Goal: Information Seeking & Learning: Learn about a topic

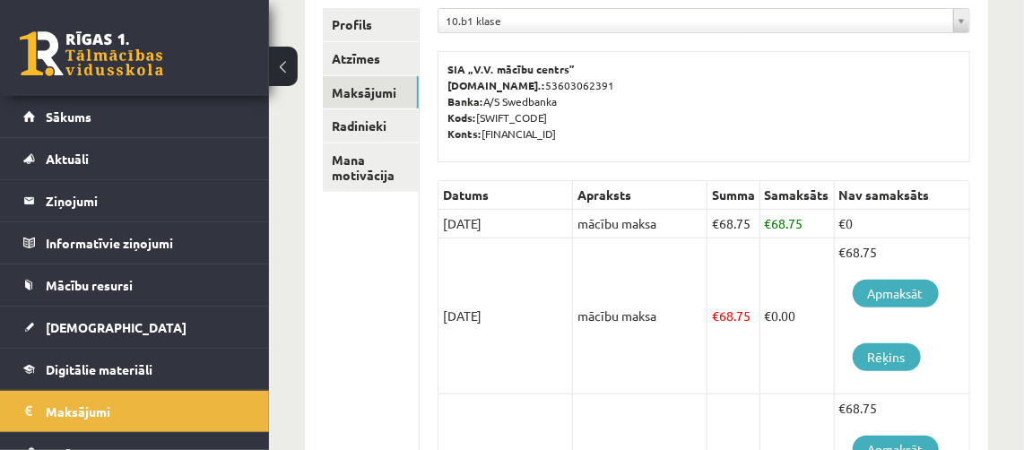
scroll to position [98, 0]
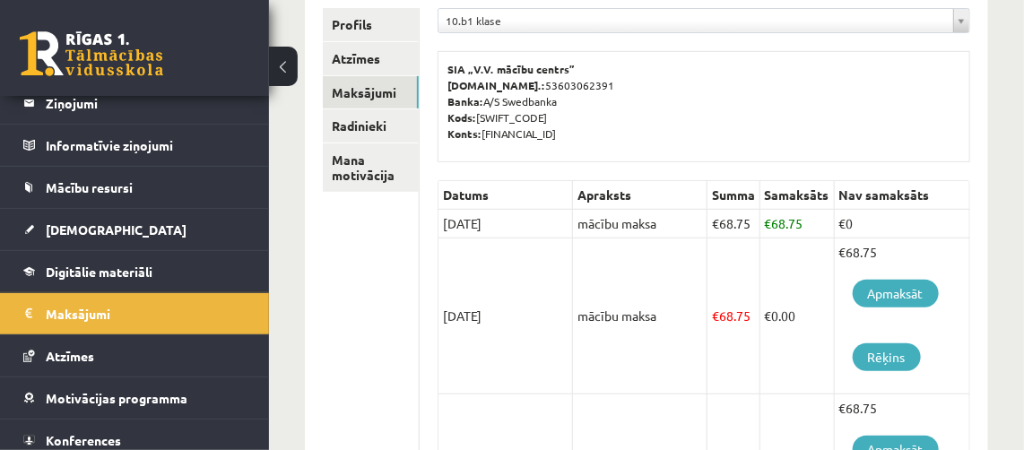
click at [74, 192] on link "Mācību resursi" at bounding box center [134, 187] width 223 height 41
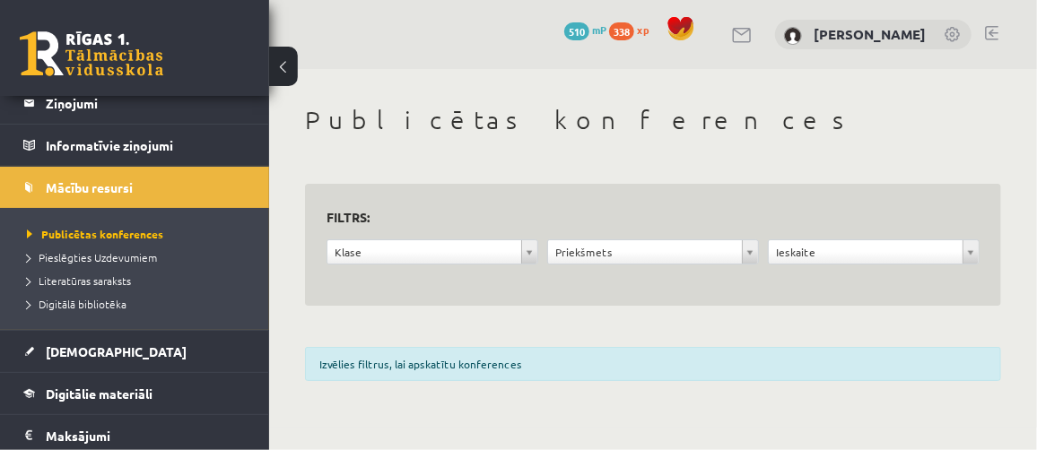
click at [63, 393] on span "Digitālie materiāli" at bounding box center [99, 394] width 107 height 16
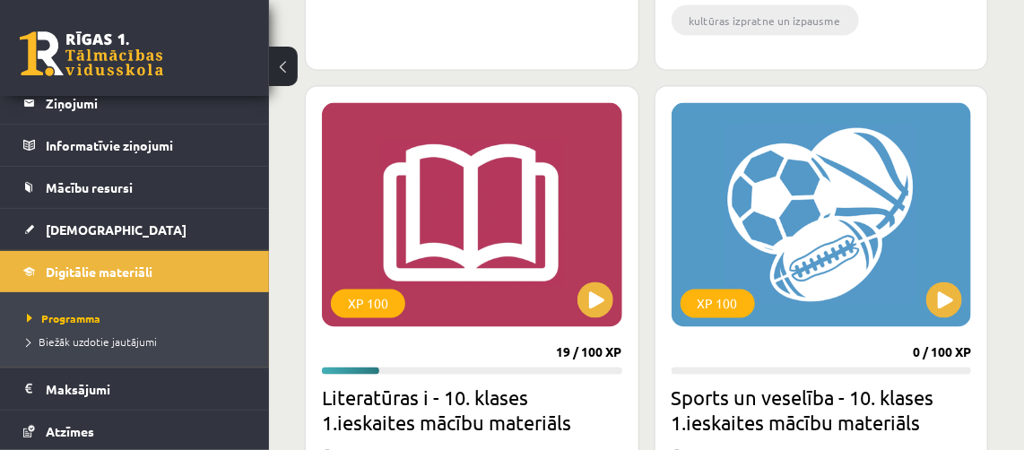
scroll to position [1021, 0]
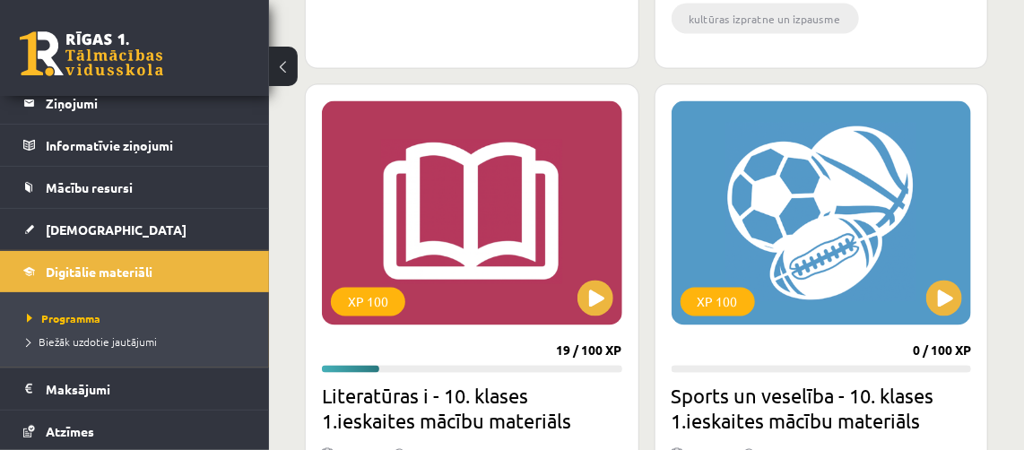
click at [720, 300] on div "XP 100" at bounding box center [718, 302] width 74 height 29
click at [931, 321] on div "XP 100" at bounding box center [822, 213] width 300 height 224
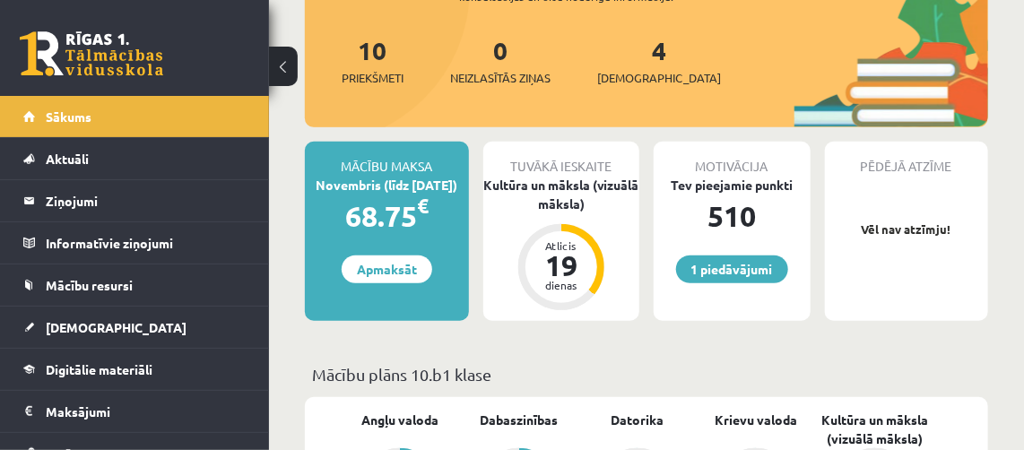
click at [65, 168] on link "Aktuāli" at bounding box center [134, 158] width 223 height 41
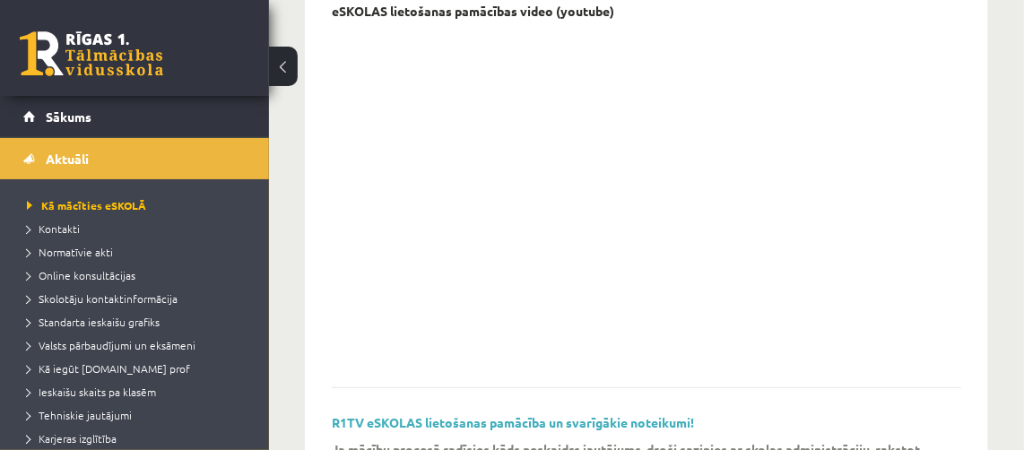
click at [52, 126] on link "Sākums" at bounding box center [134, 116] width 223 height 41
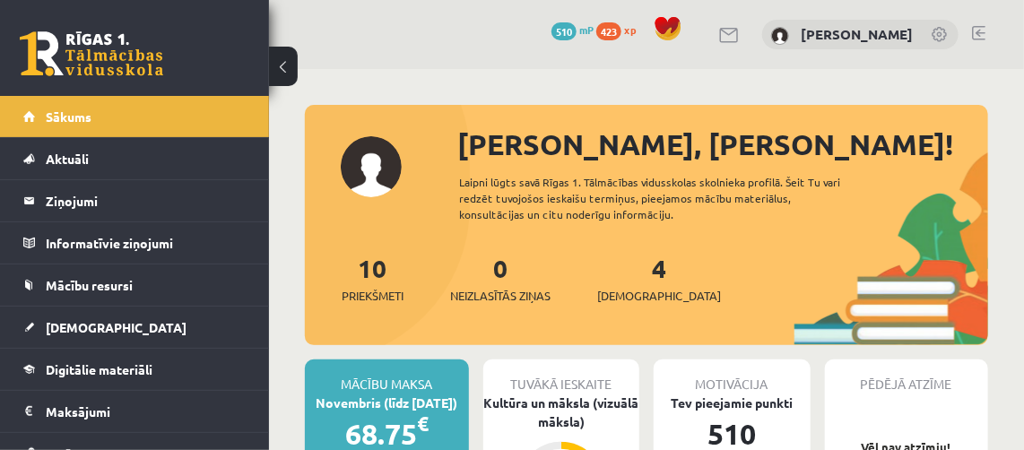
click at [78, 371] on span "Digitālie materiāli" at bounding box center [99, 369] width 107 height 16
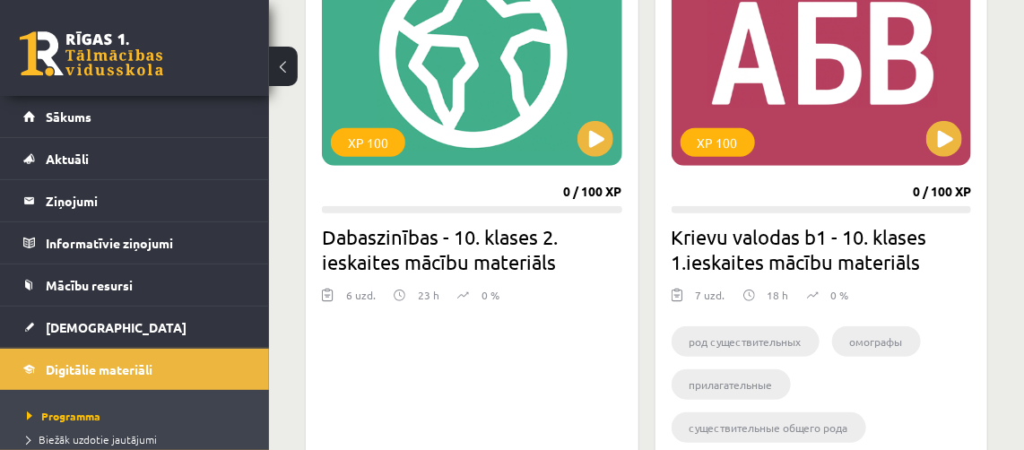
scroll to position [2714, 0]
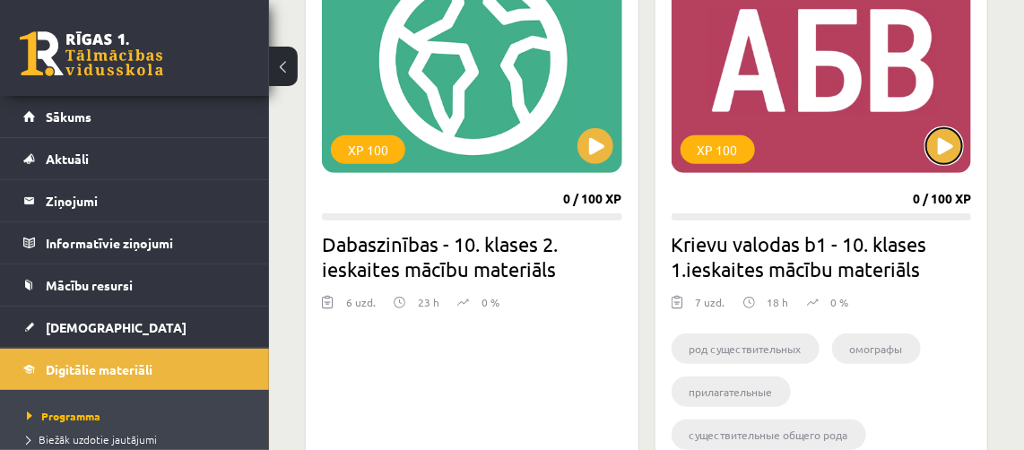
click at [943, 136] on button at bounding box center [944, 146] width 36 height 36
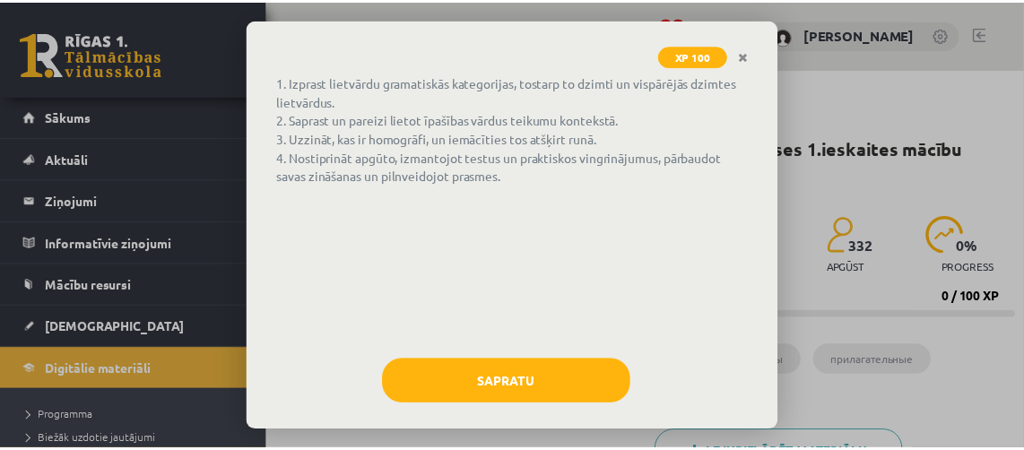
scroll to position [117, 0]
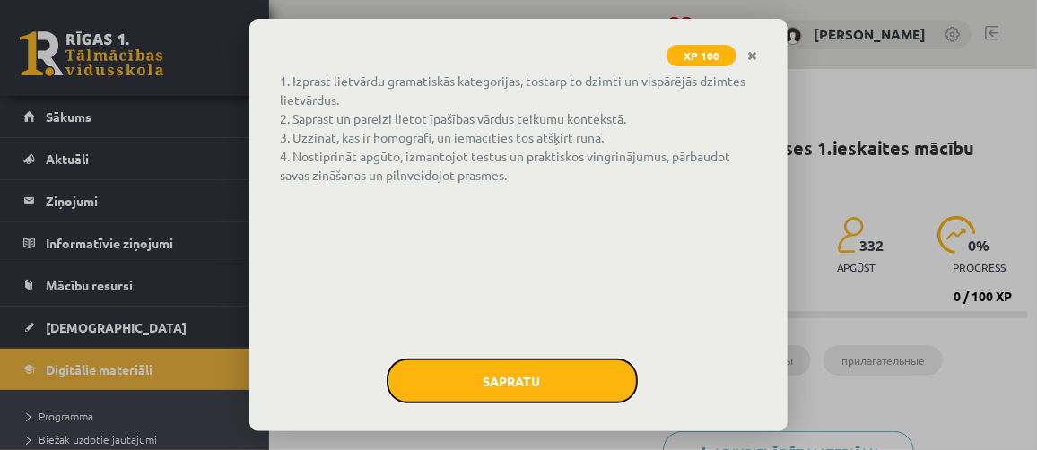
click at [478, 375] on button "Sapratu" at bounding box center [512, 381] width 251 height 45
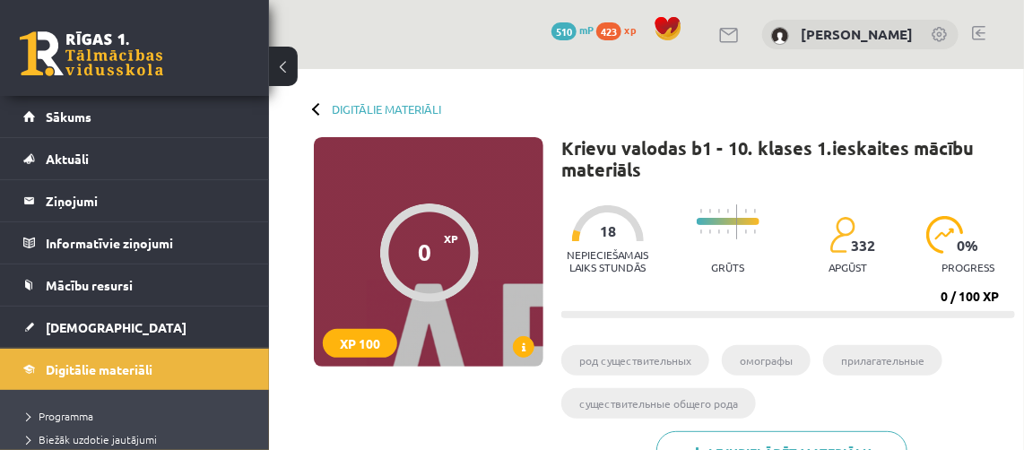
click at [286, 66] on button at bounding box center [283, 66] width 29 height 39
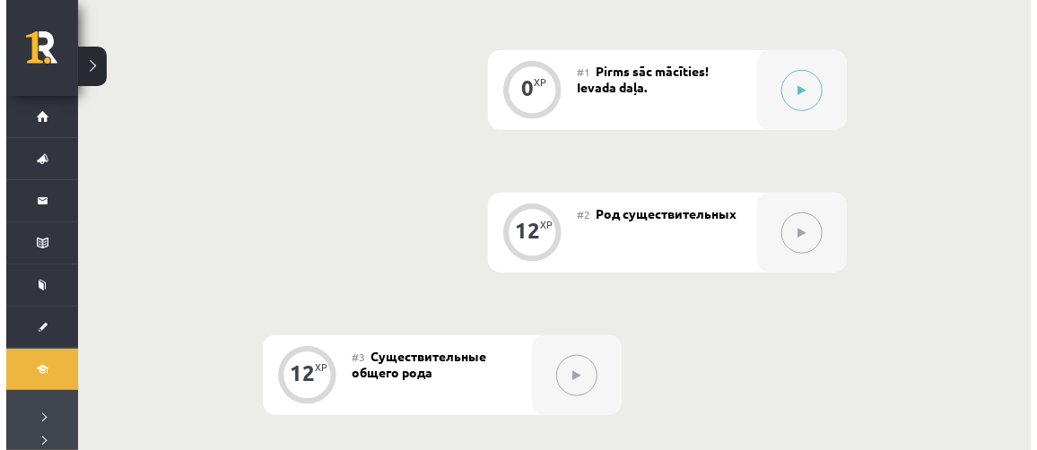
scroll to position [456, 0]
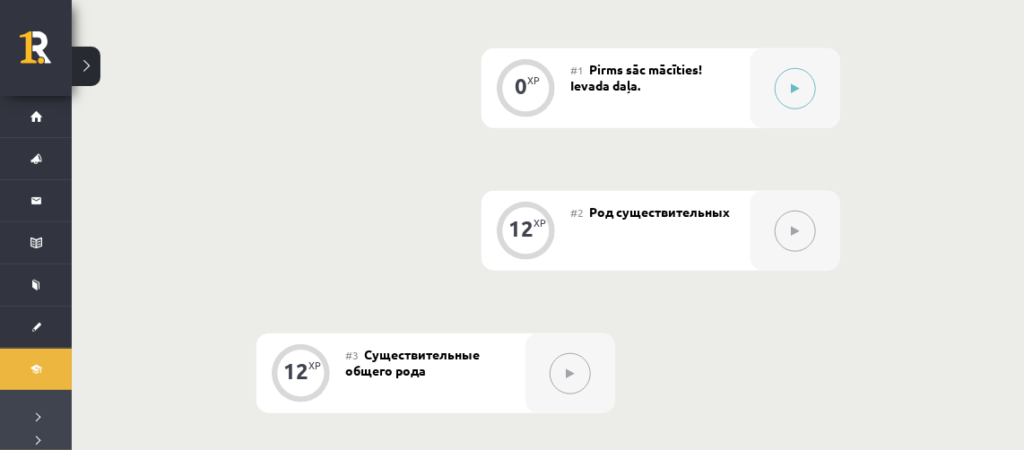
click at [803, 235] on button at bounding box center [795, 231] width 41 height 41
click at [786, 83] on button at bounding box center [795, 88] width 41 height 41
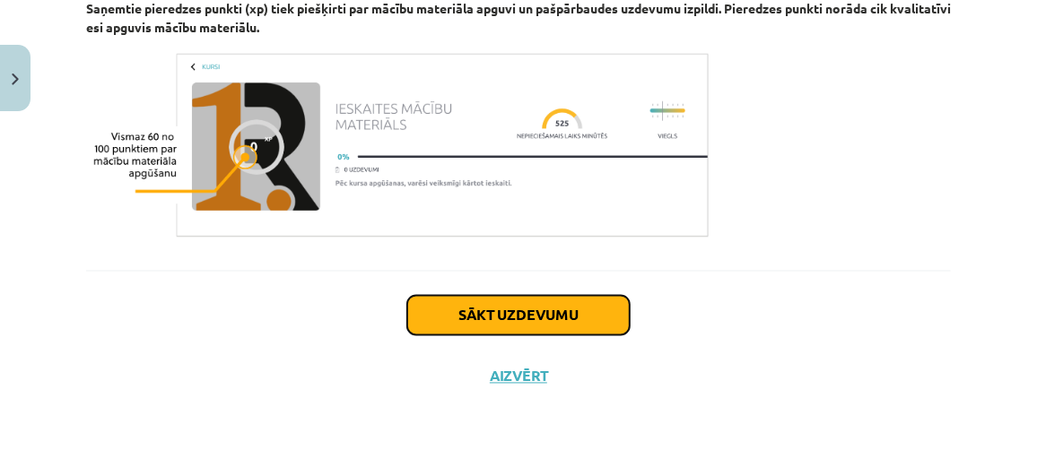
click at [467, 324] on button "Sākt uzdevumu" at bounding box center [518, 315] width 222 height 39
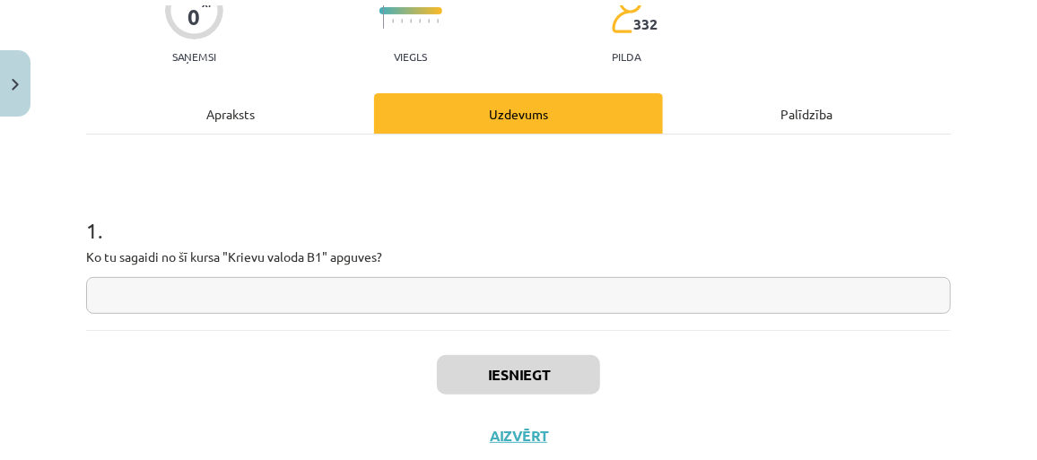
scroll to position [178, 0]
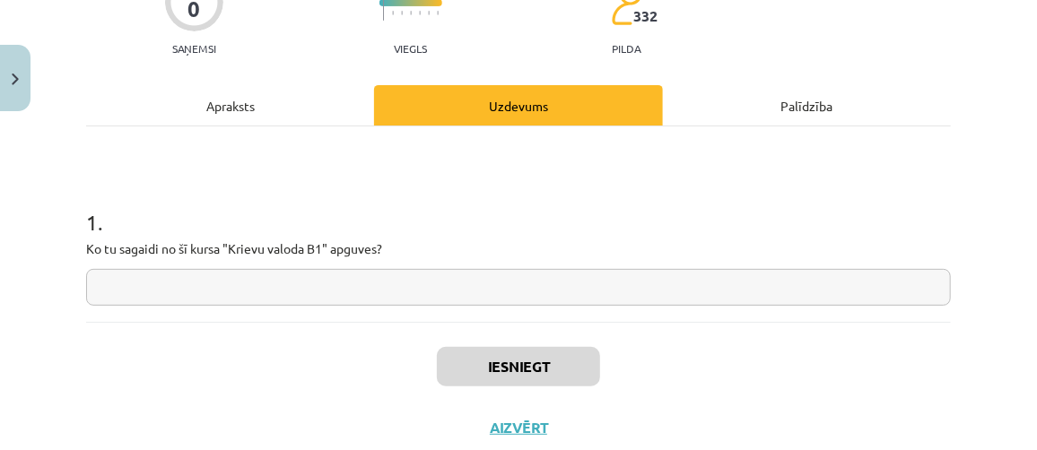
click at [220, 275] on input "text" at bounding box center [518, 287] width 864 height 37
type input "*******"
type input "*****"
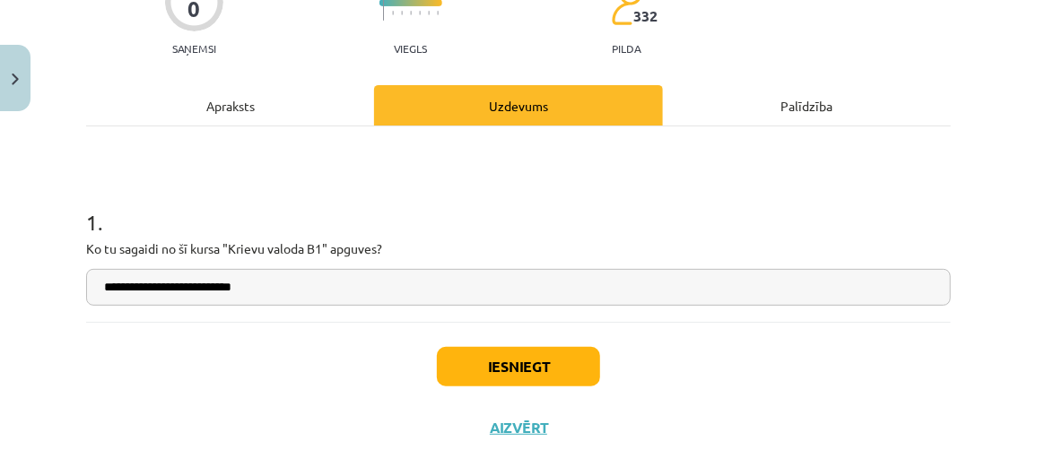
click at [834, 282] on input "**********" at bounding box center [518, 287] width 864 height 37
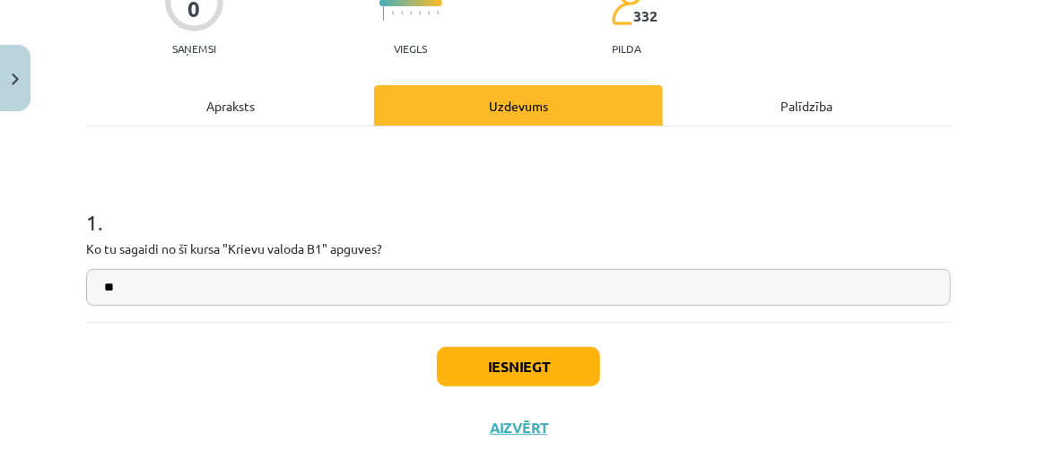
type input "*"
